Goal: Navigation & Orientation: Find specific page/section

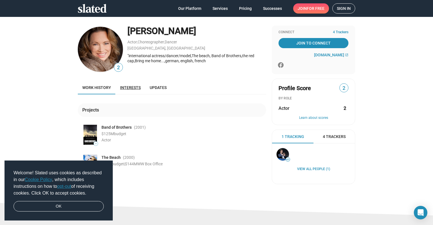
click at [134, 90] on link "Interests" at bounding box center [130, 88] width 30 height 14
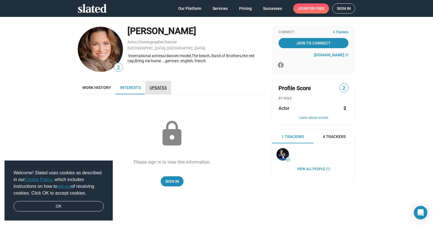
click at [157, 88] on span "Updates" at bounding box center [158, 87] width 17 height 5
